Goal: Task Accomplishment & Management: Use online tool/utility

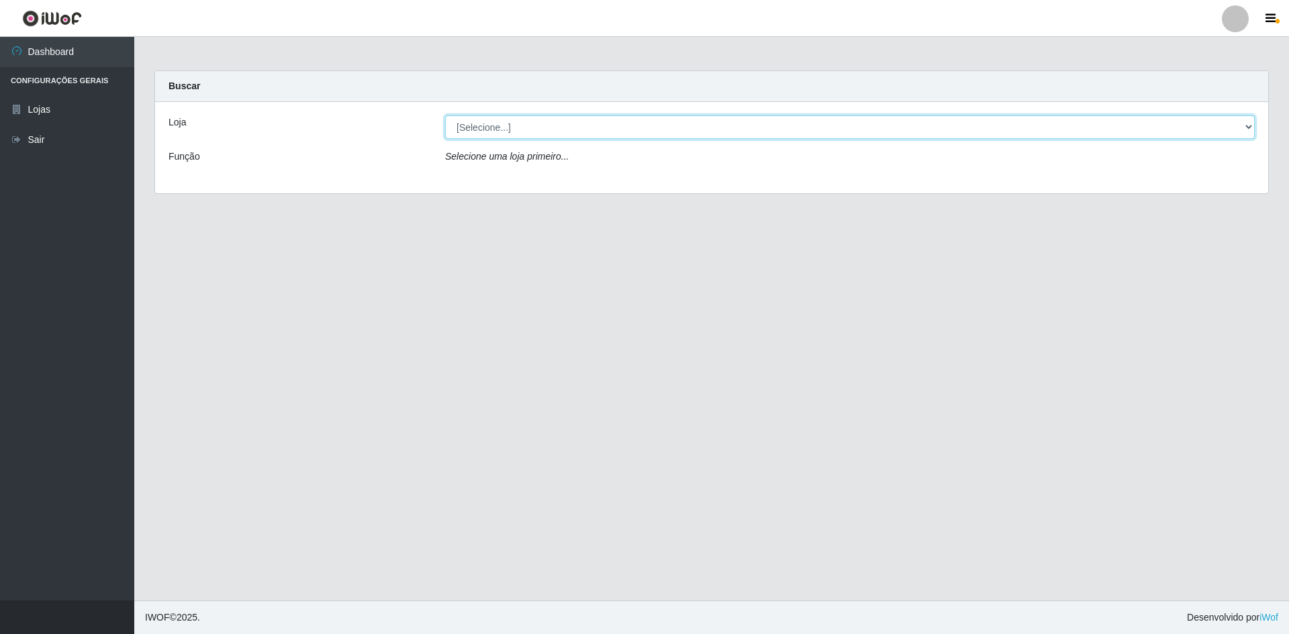
click at [548, 130] on select "[Selecione...] Hiper Queiroz - [GEOGRAPHIC_DATA] [GEOGRAPHIC_DATA] [GEOGRAPHIC_…" at bounding box center [850, 126] width 810 height 23
click at [445, 115] on select "[Selecione...] Hiper Queiroz - [GEOGRAPHIC_DATA] [GEOGRAPHIC_DATA] [GEOGRAPHIC_…" at bounding box center [850, 126] width 810 height 23
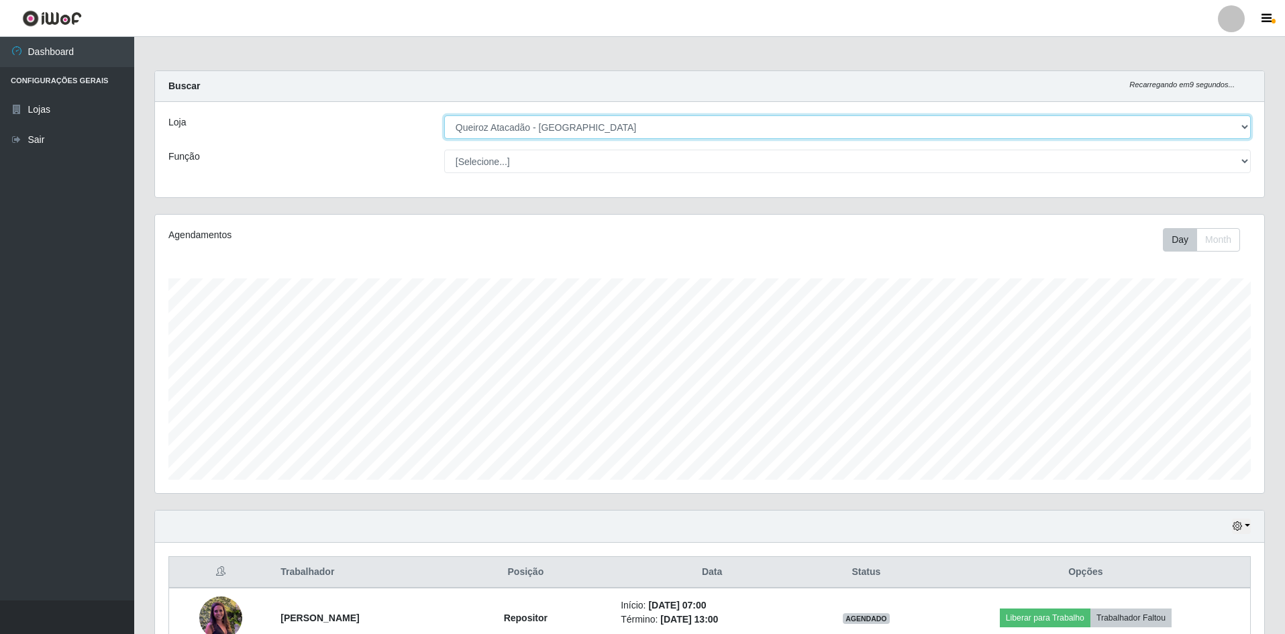
click at [626, 124] on select "[Selecione...] Hiper Queiroz - [GEOGRAPHIC_DATA] [GEOGRAPHIC_DATA] [GEOGRAPHIC_…" at bounding box center [847, 126] width 807 height 23
click at [444, 115] on select "[Selecione...] Hiper Queiroz - [GEOGRAPHIC_DATA] [GEOGRAPHIC_DATA] [GEOGRAPHIC_…" at bounding box center [847, 126] width 807 height 23
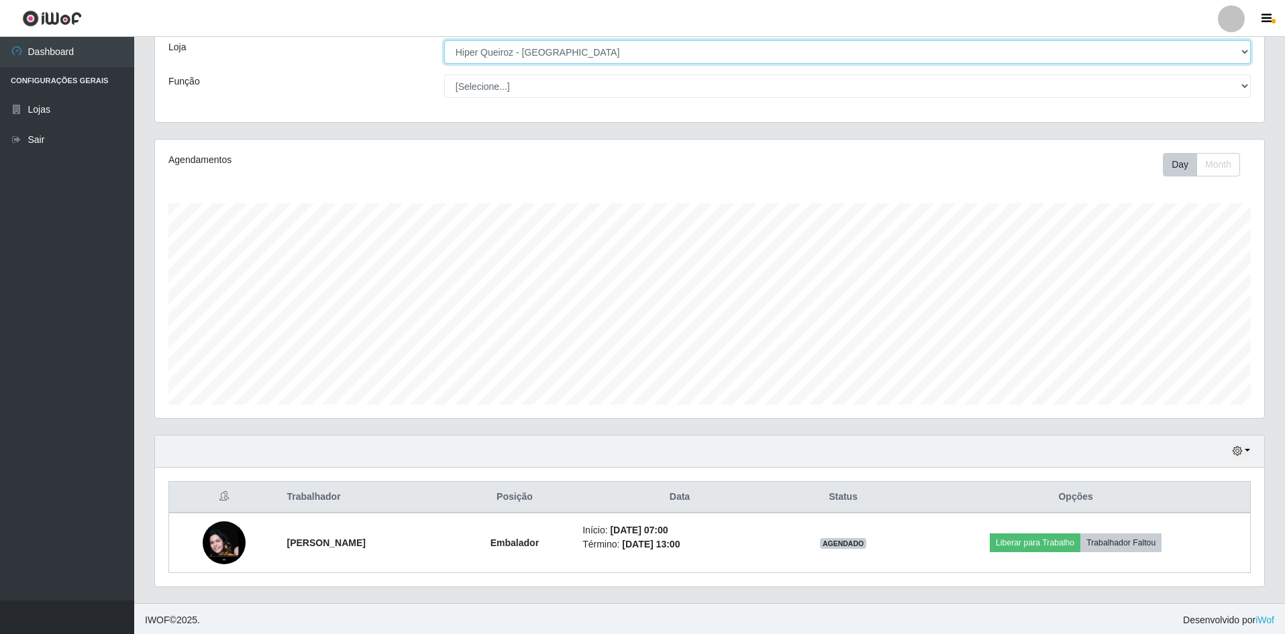
scroll to position [78, 0]
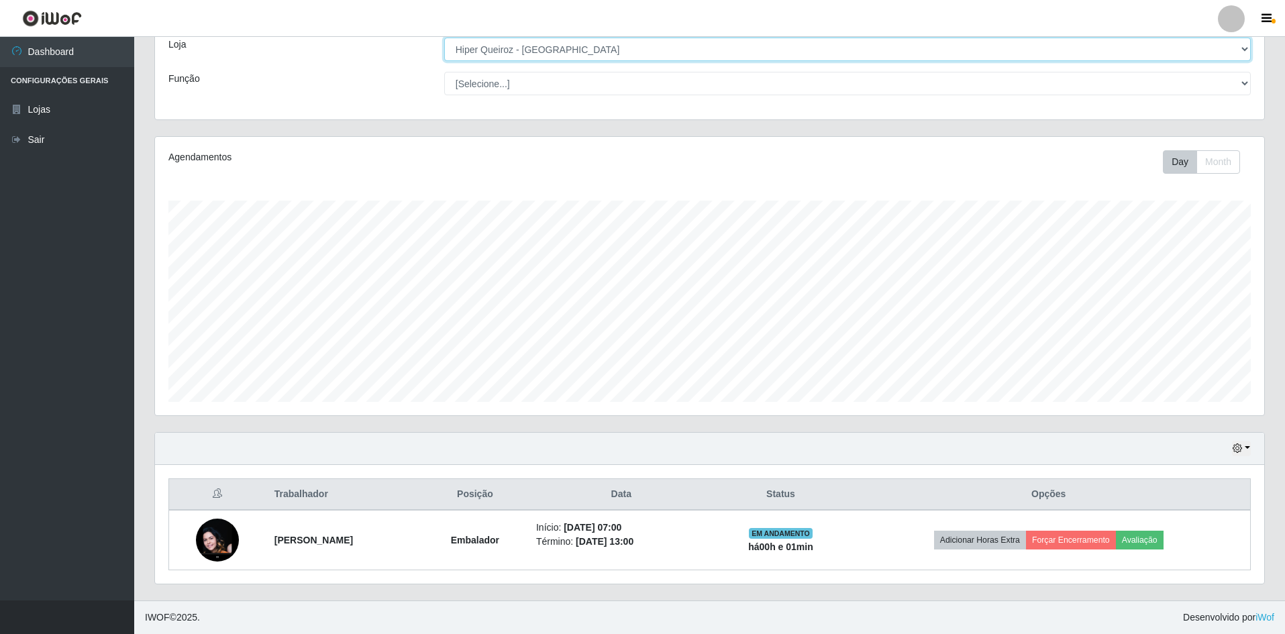
click at [543, 51] on select "[Selecione...] Hiper Queiroz - [GEOGRAPHIC_DATA] [GEOGRAPHIC_DATA] [GEOGRAPHIC_…" at bounding box center [847, 49] width 807 height 23
select select "517"
click at [444, 61] on select "[Selecione...] Hiper Queiroz - [GEOGRAPHIC_DATA] [GEOGRAPHIC_DATA] [GEOGRAPHIC_…" at bounding box center [847, 49] width 807 height 23
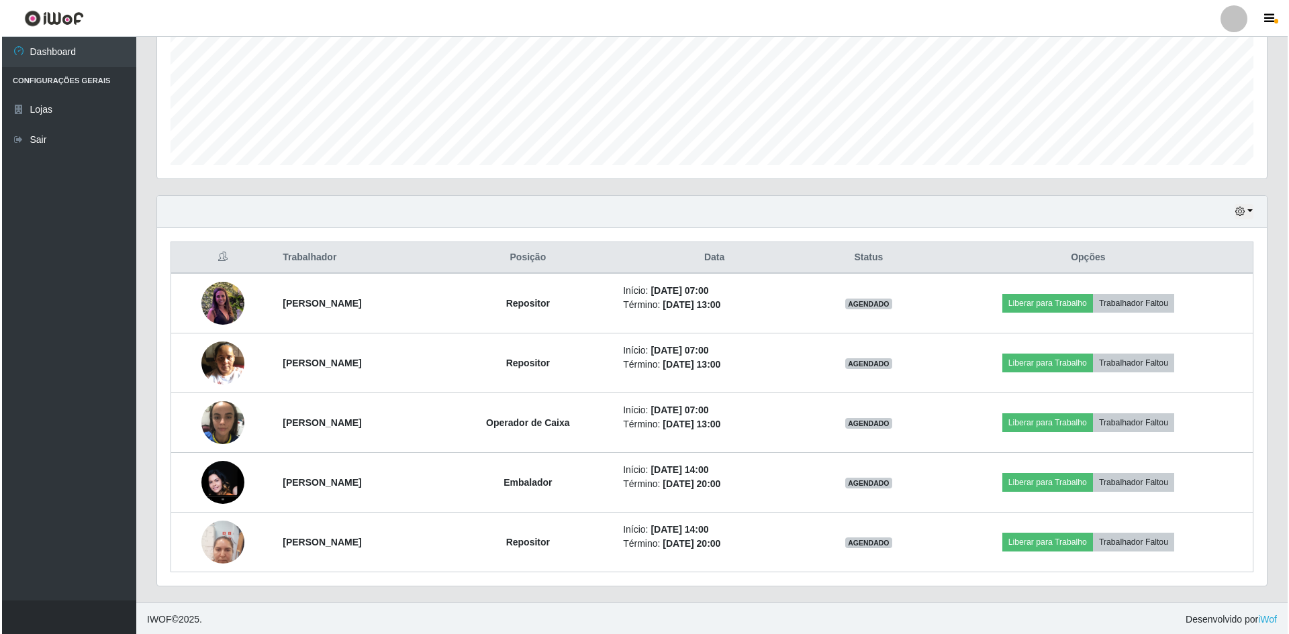
scroll to position [317, 0]
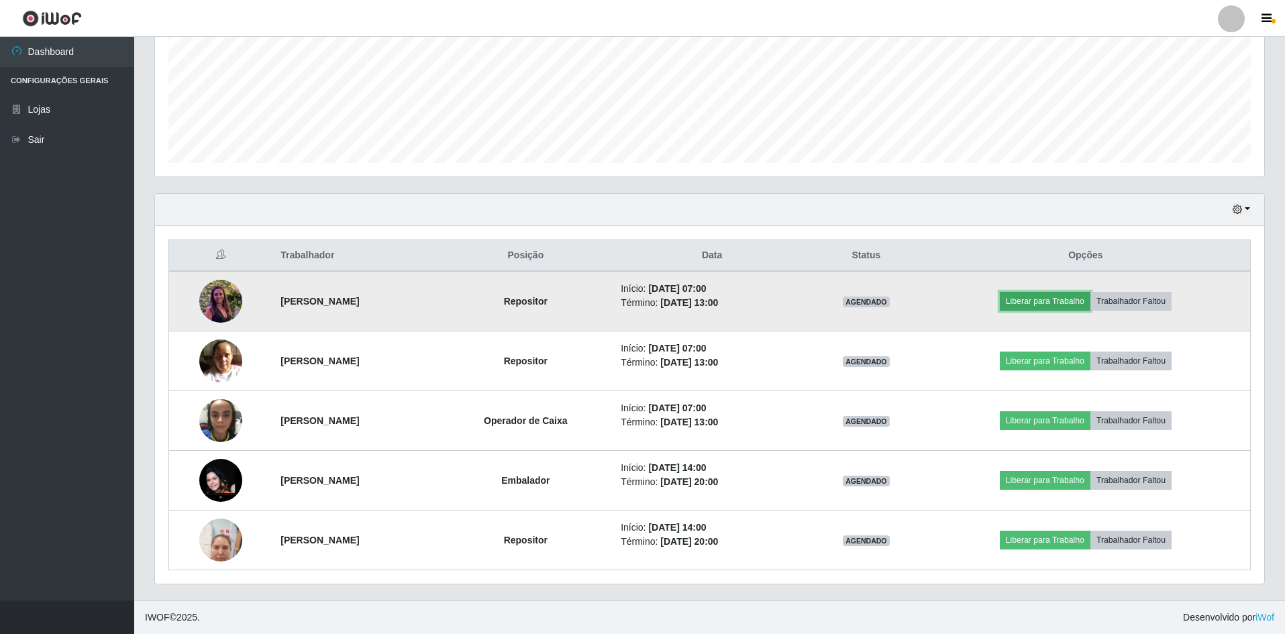
click at [1044, 300] on button "Liberar para Trabalho" at bounding box center [1045, 301] width 91 height 19
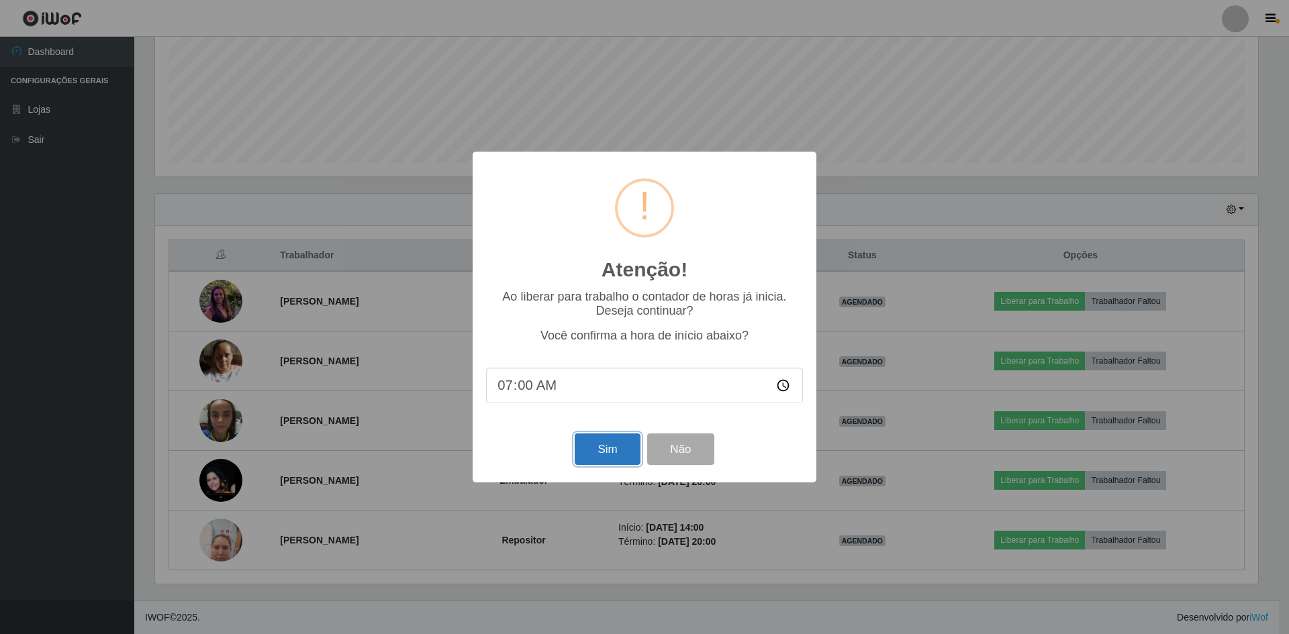
click at [615, 447] on button "Sim" at bounding box center [607, 450] width 65 height 32
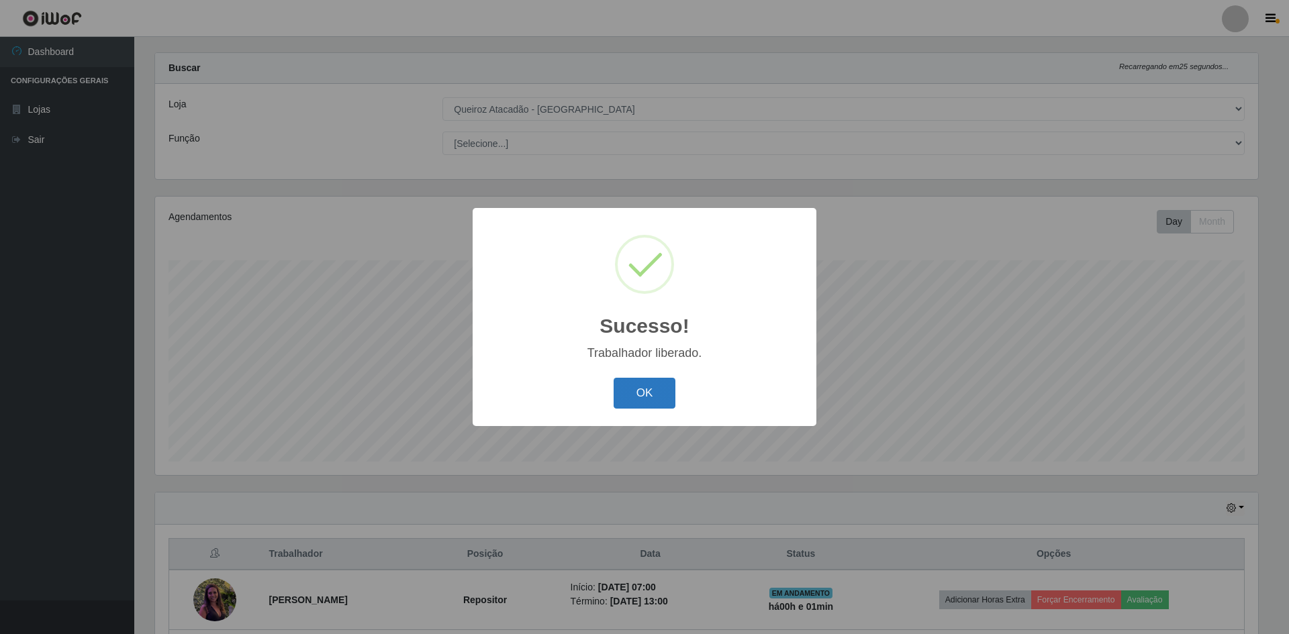
click at [649, 395] on button "OK" at bounding box center [645, 394] width 62 height 32
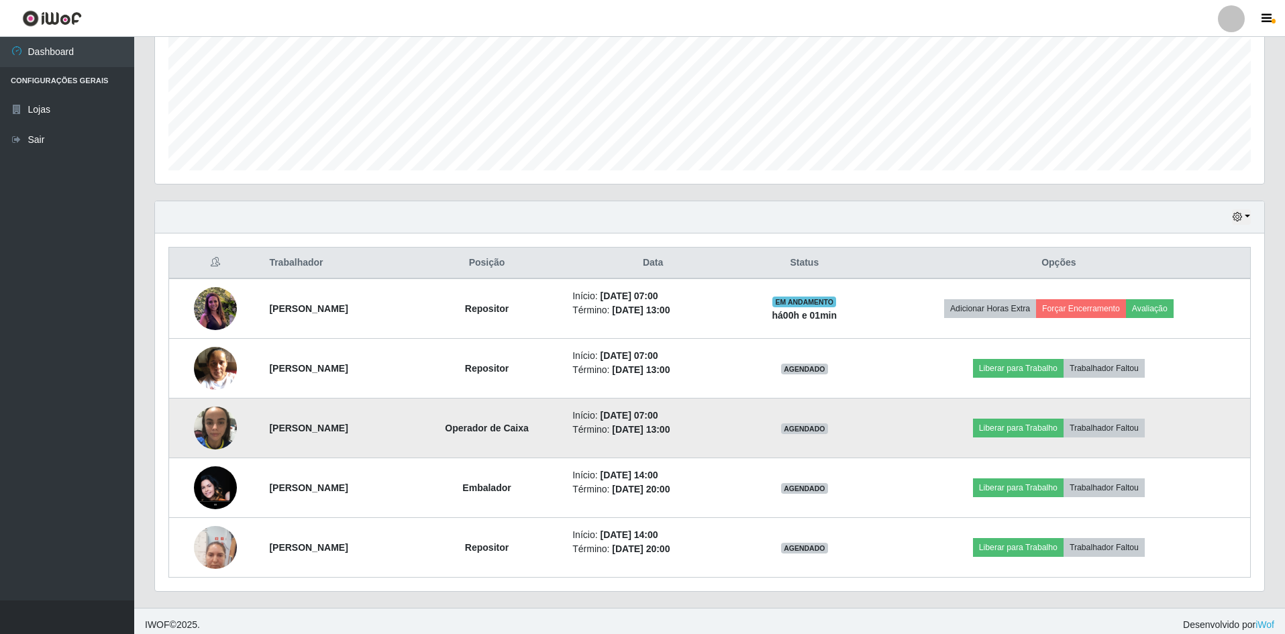
scroll to position [317, 0]
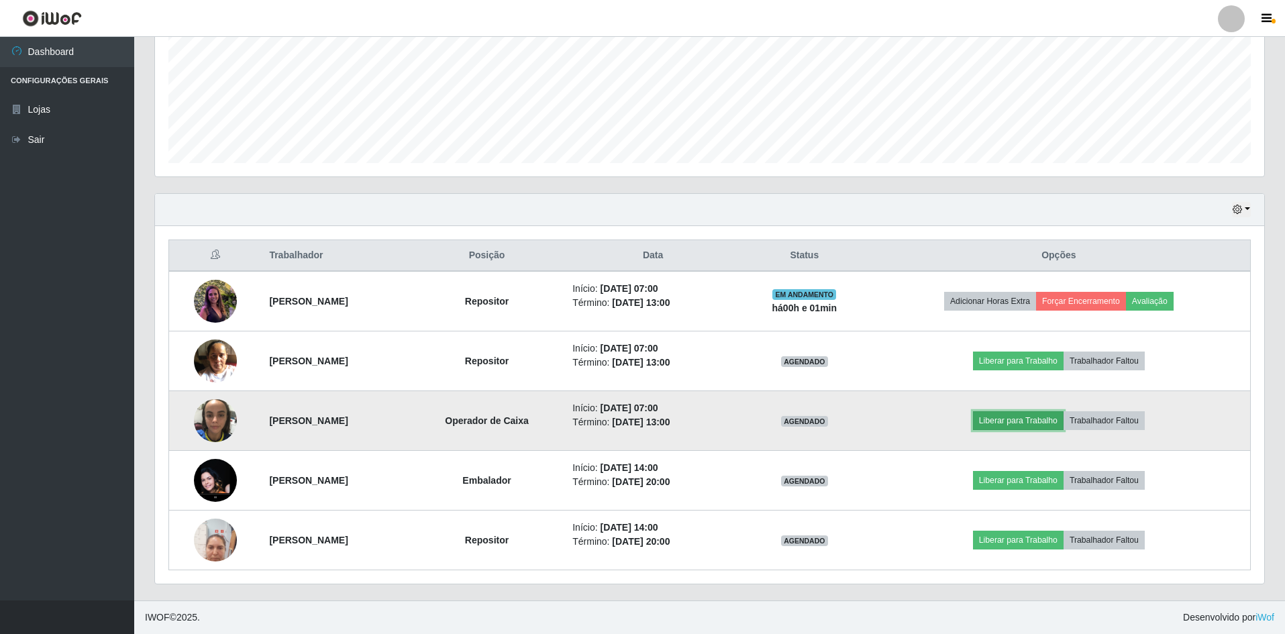
click at [1032, 418] on button "Liberar para Trabalho" at bounding box center [1018, 420] width 91 height 19
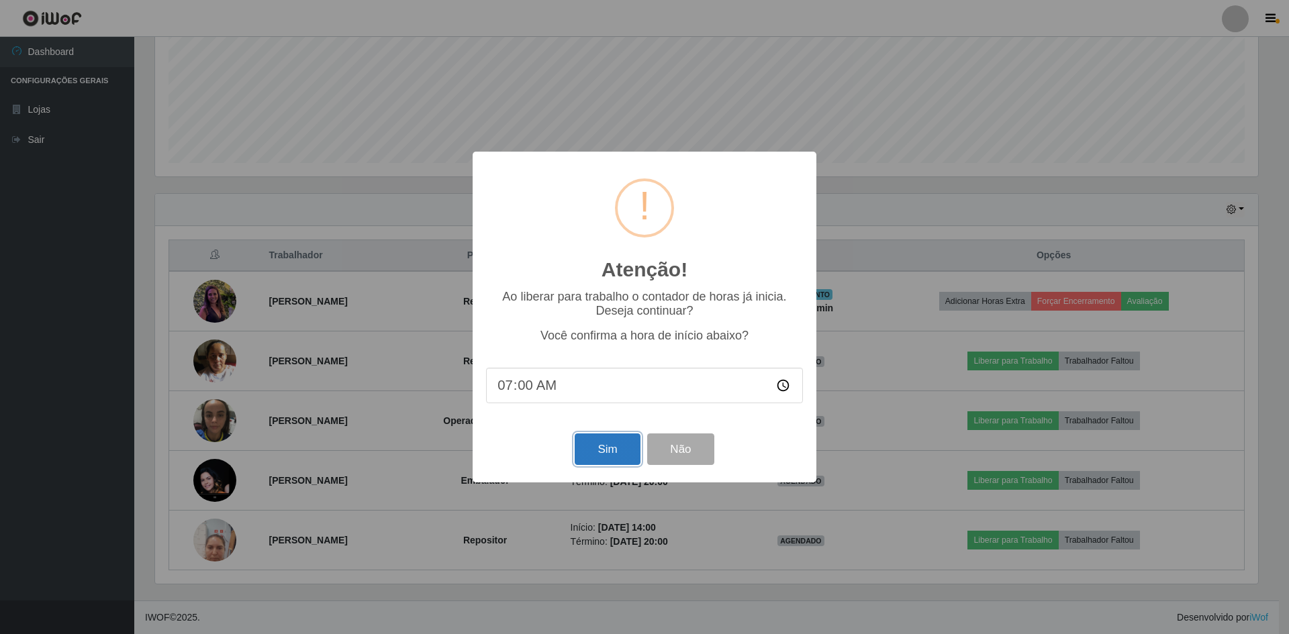
click at [606, 453] on button "Sim" at bounding box center [607, 450] width 65 height 32
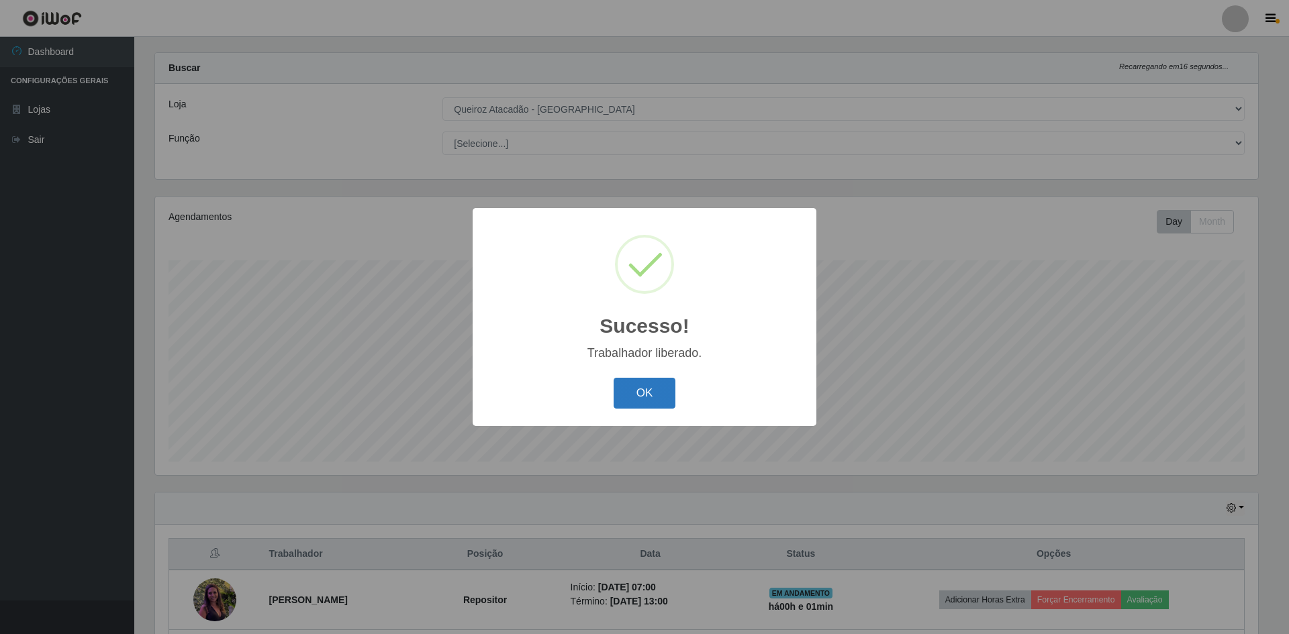
click at [665, 394] on button "OK" at bounding box center [645, 394] width 62 height 32
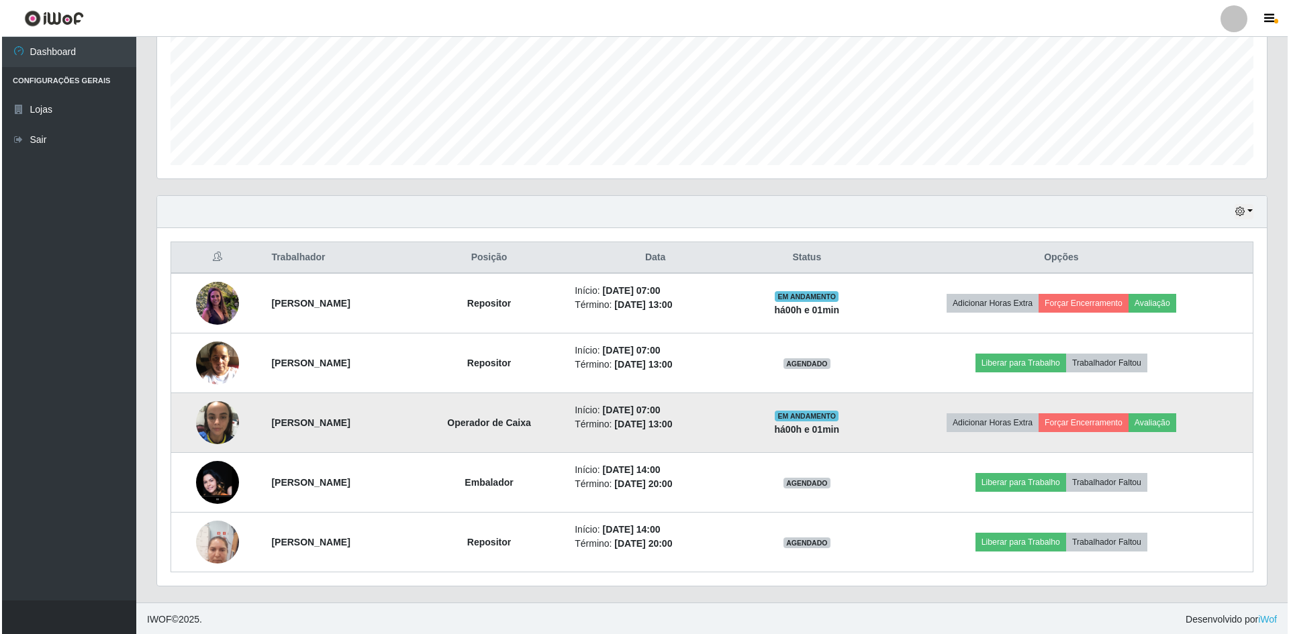
scroll to position [317, 0]
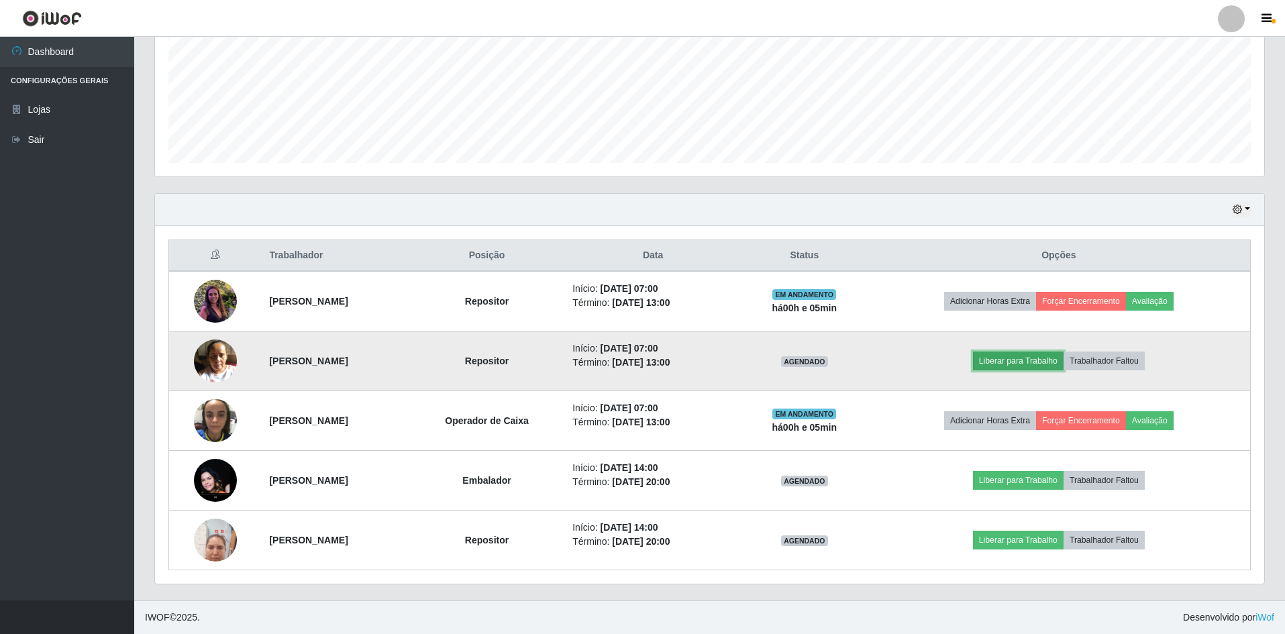
click at [1063, 361] on button "Liberar para Trabalho" at bounding box center [1018, 361] width 91 height 19
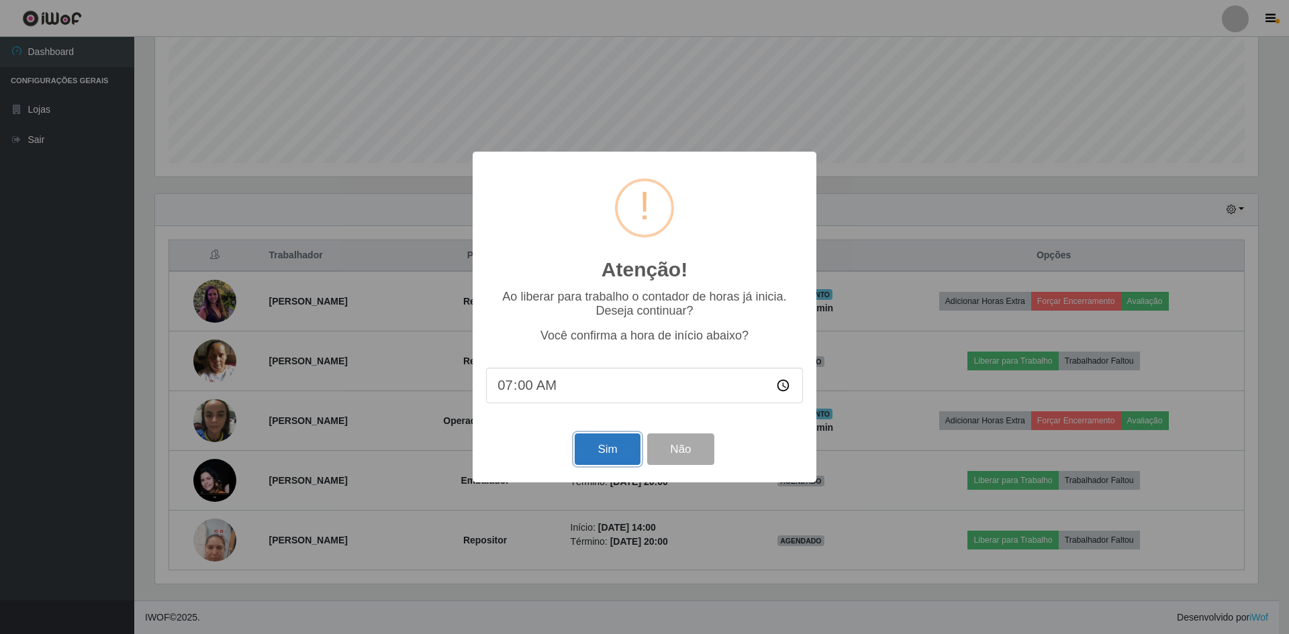
click at [601, 459] on button "Sim" at bounding box center [607, 450] width 65 height 32
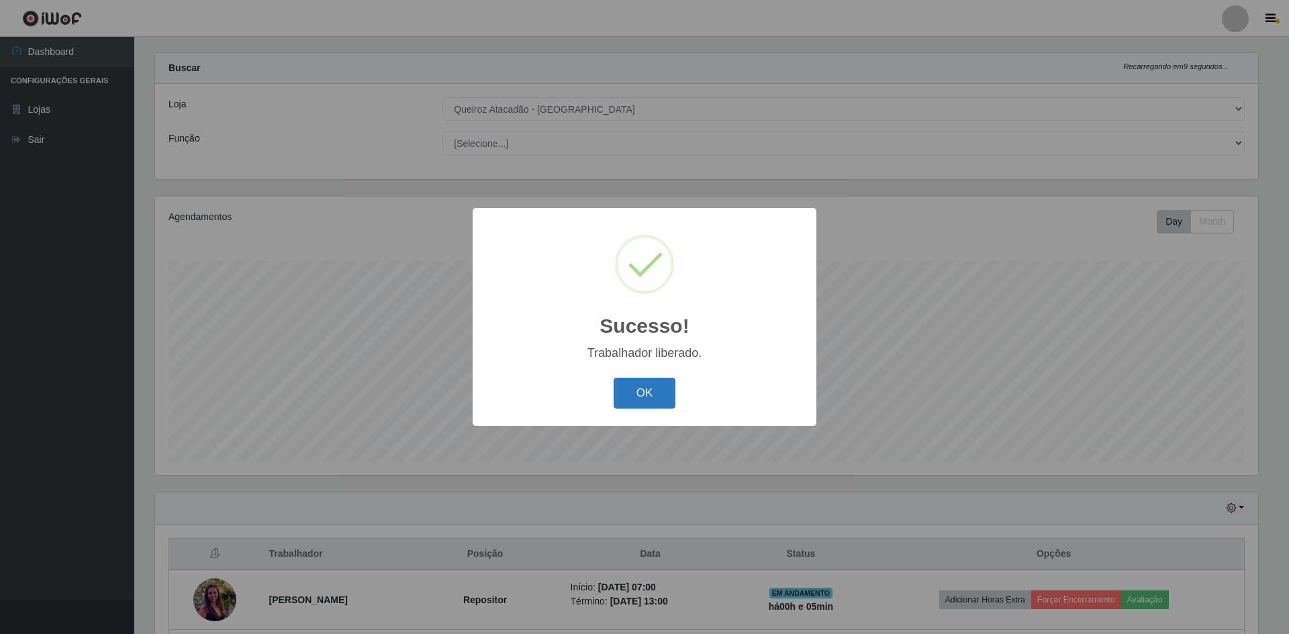
click at [651, 392] on button "OK" at bounding box center [645, 394] width 62 height 32
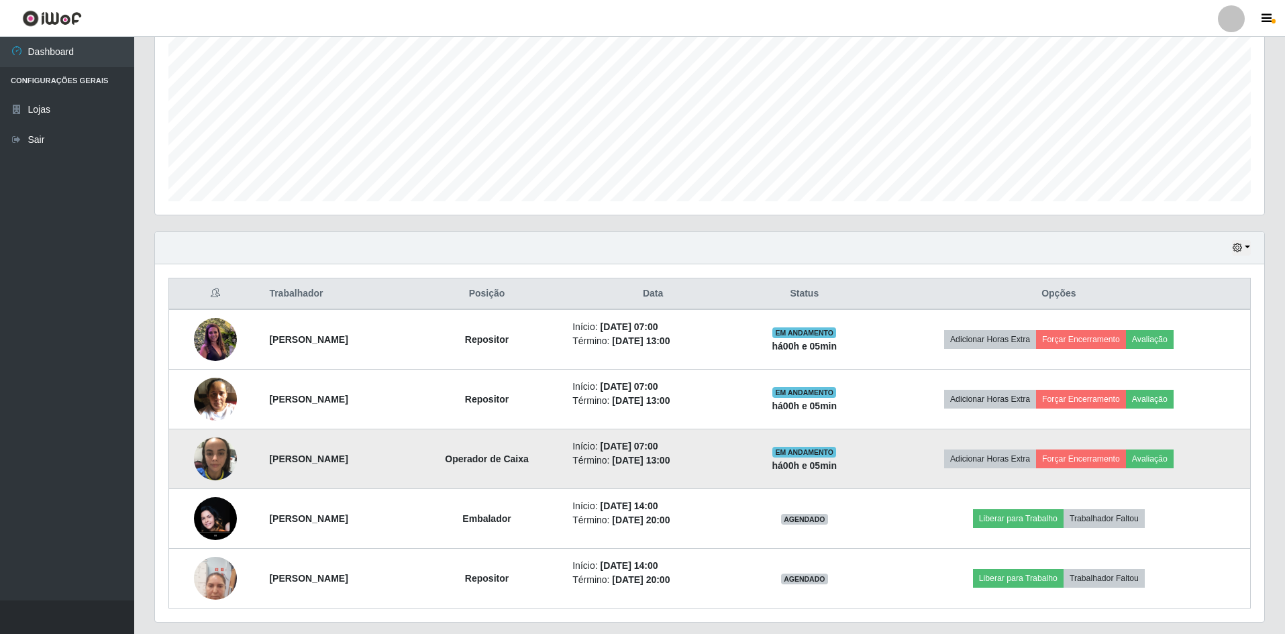
scroll to position [317, 0]
